Goal: Task Accomplishment & Management: Use online tool/utility

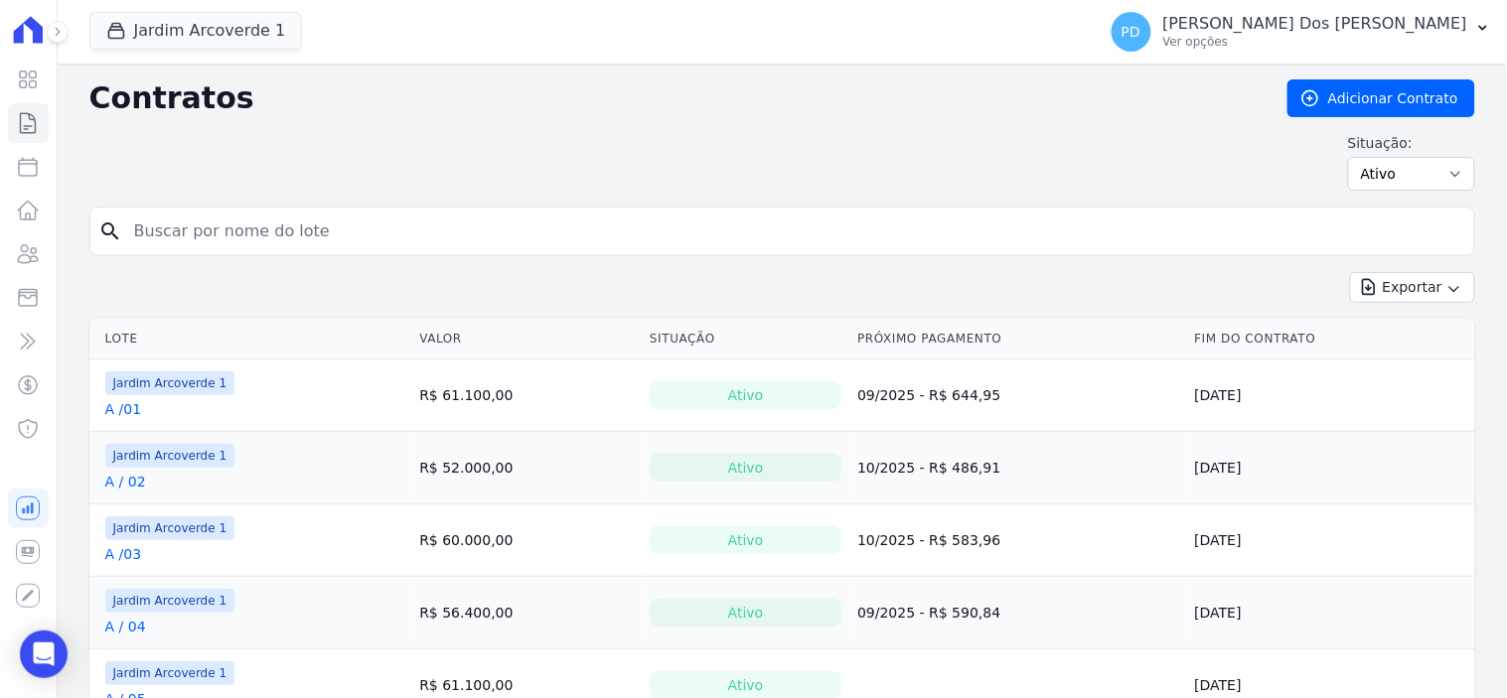
click at [251, 232] on input "search" at bounding box center [794, 232] width 1344 height 40
type input "c / 27"
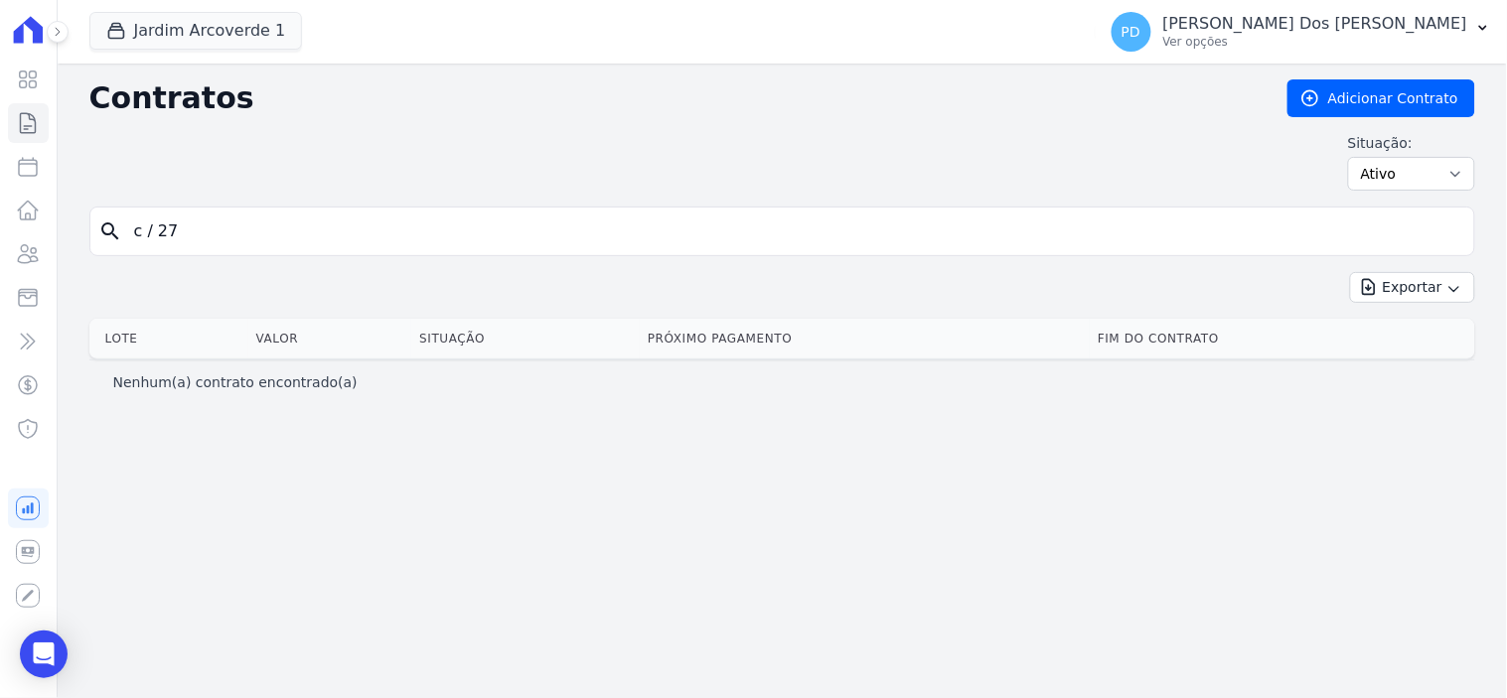
click at [160, 224] on input "c / 27" at bounding box center [794, 232] width 1344 height 40
type input "c /27"
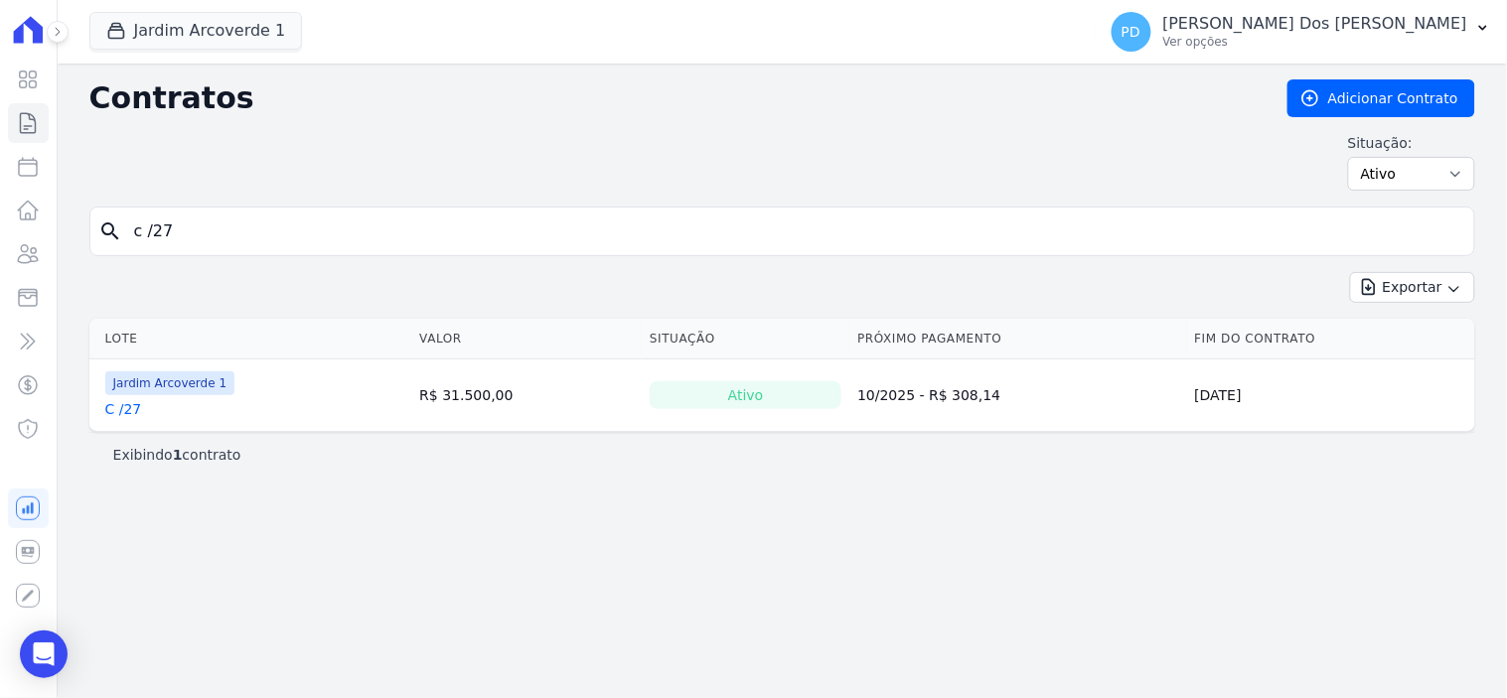
click at [129, 408] on link "C /27" at bounding box center [123, 409] width 37 height 20
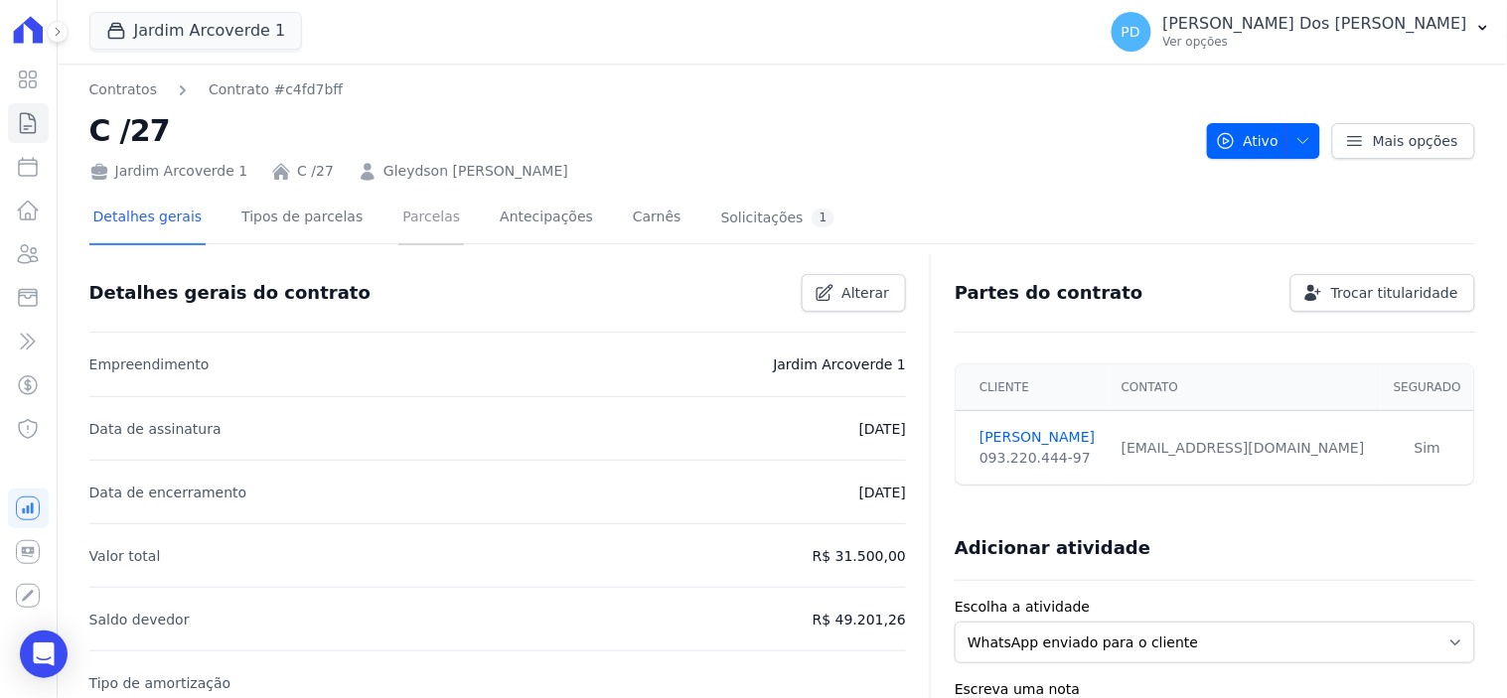
click at [399, 217] on link "Parcelas" at bounding box center [431, 219] width 66 height 53
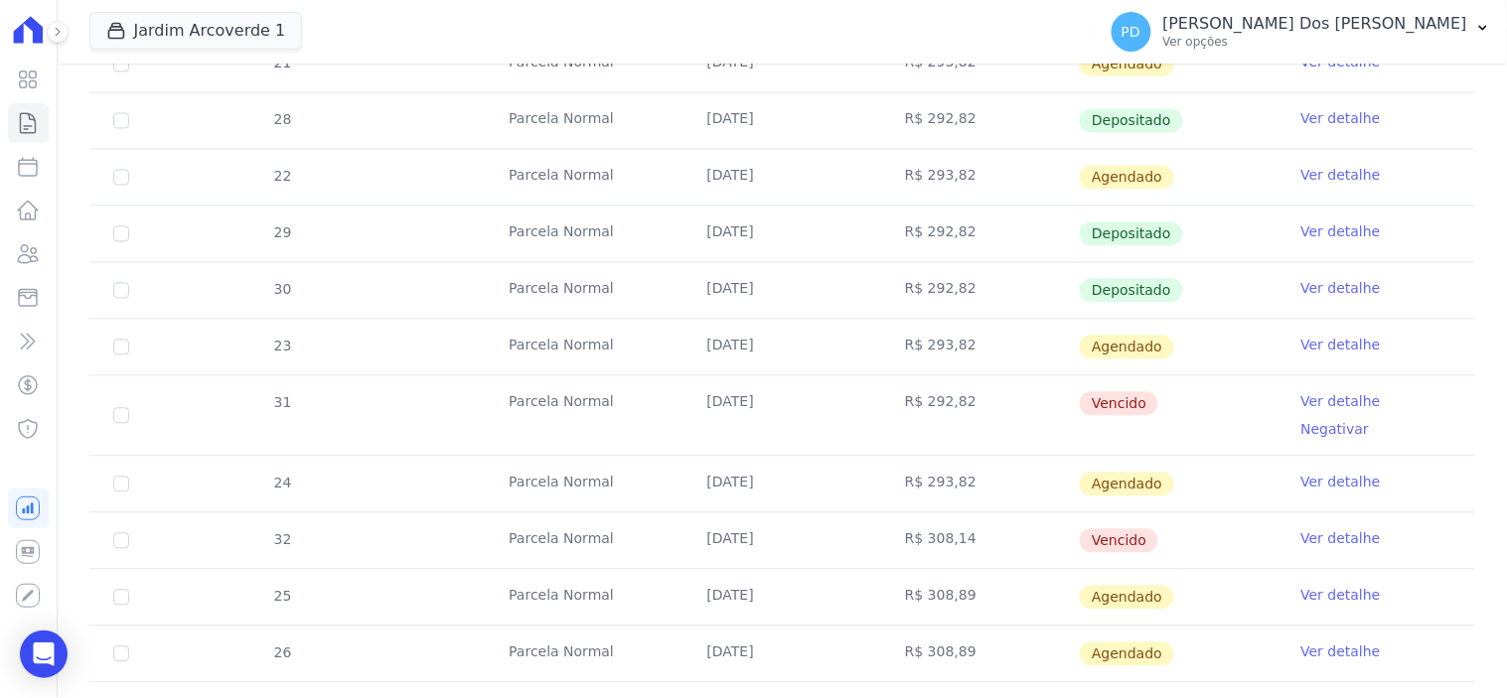
scroll to position [1104, 0]
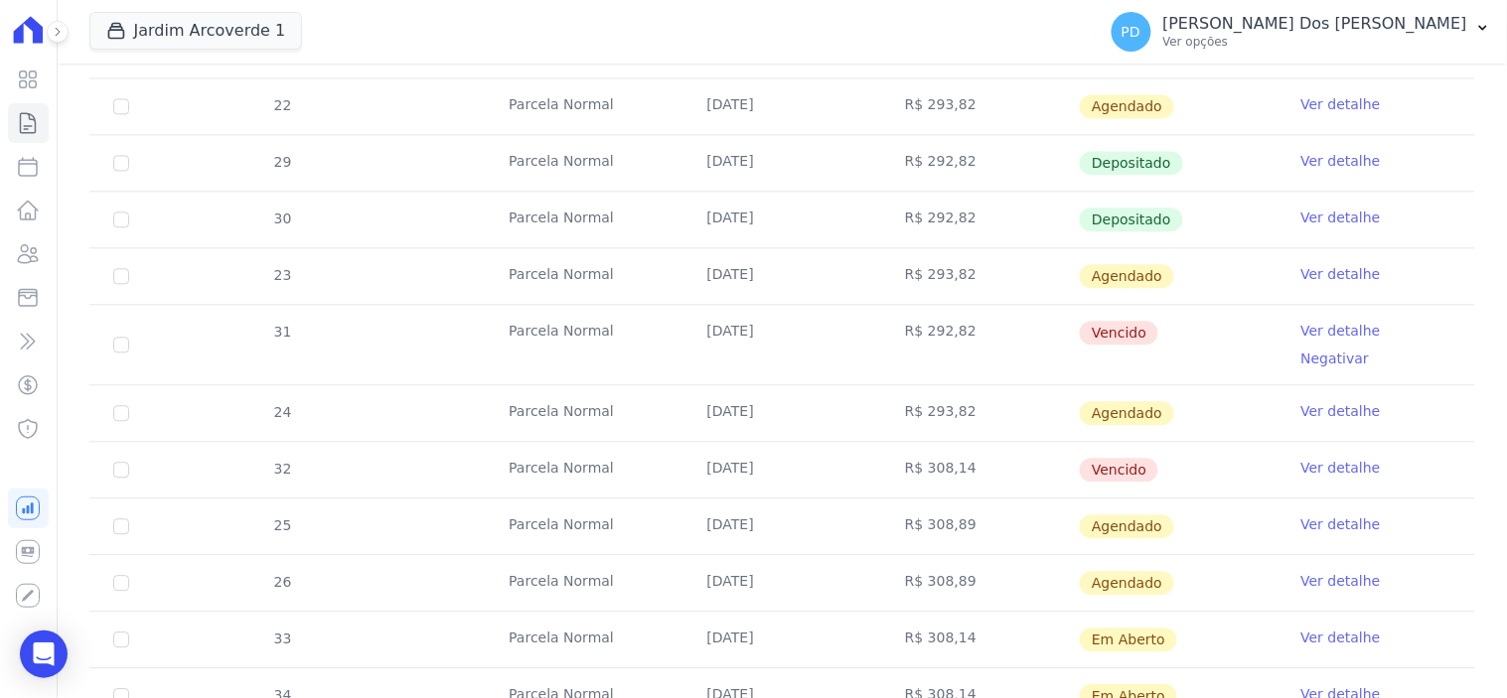
click at [1327, 331] on link "Ver detalhe" at bounding box center [1340, 331] width 79 height 20
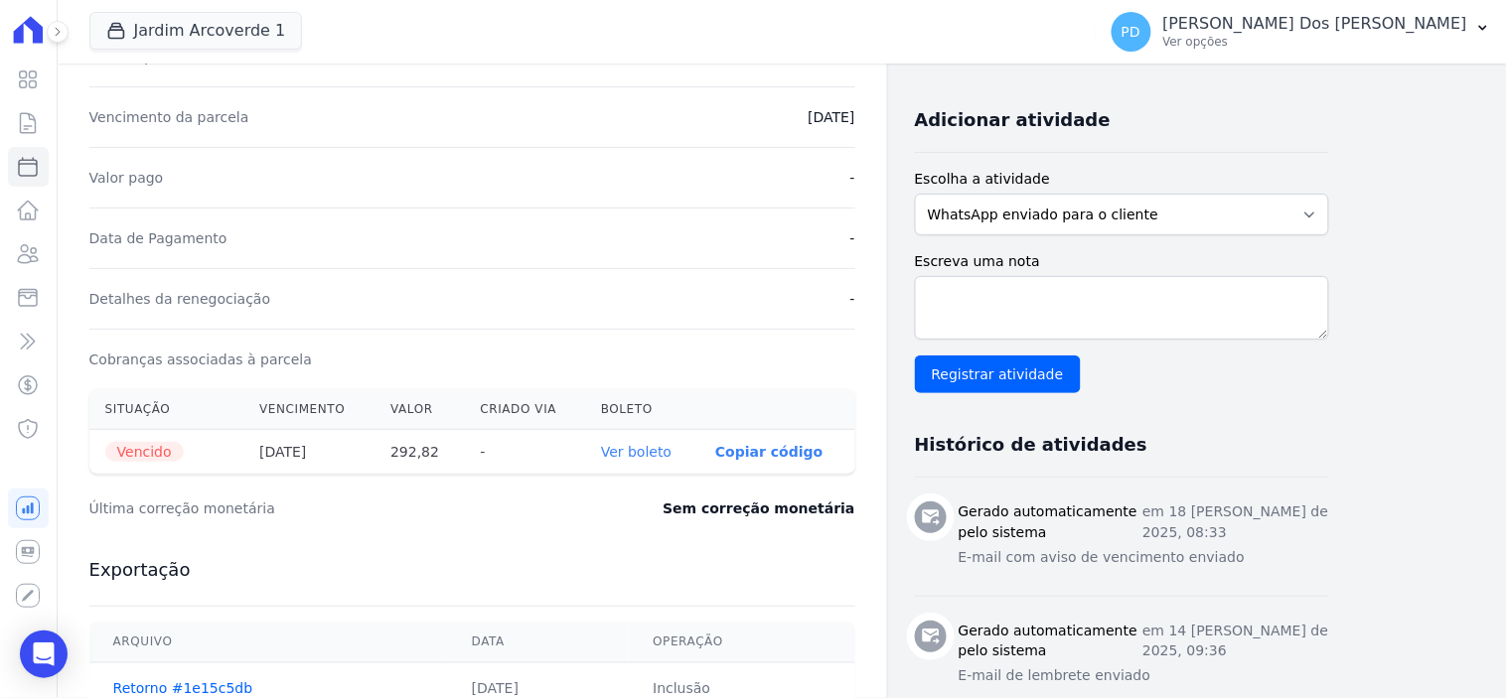
scroll to position [551, 0]
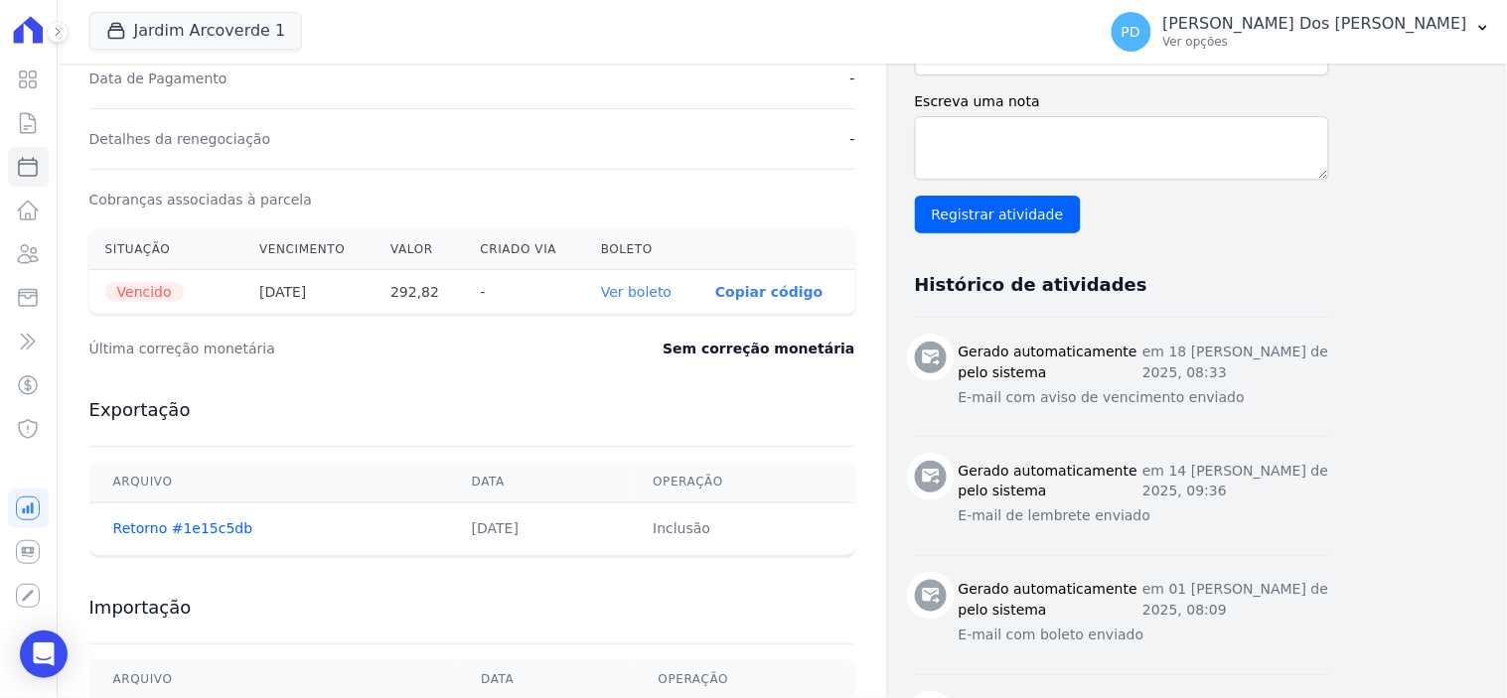
click at [650, 285] on link "Ver boleto" at bounding box center [636, 292] width 71 height 16
